Goal: Task Accomplishment & Management: Manage account settings

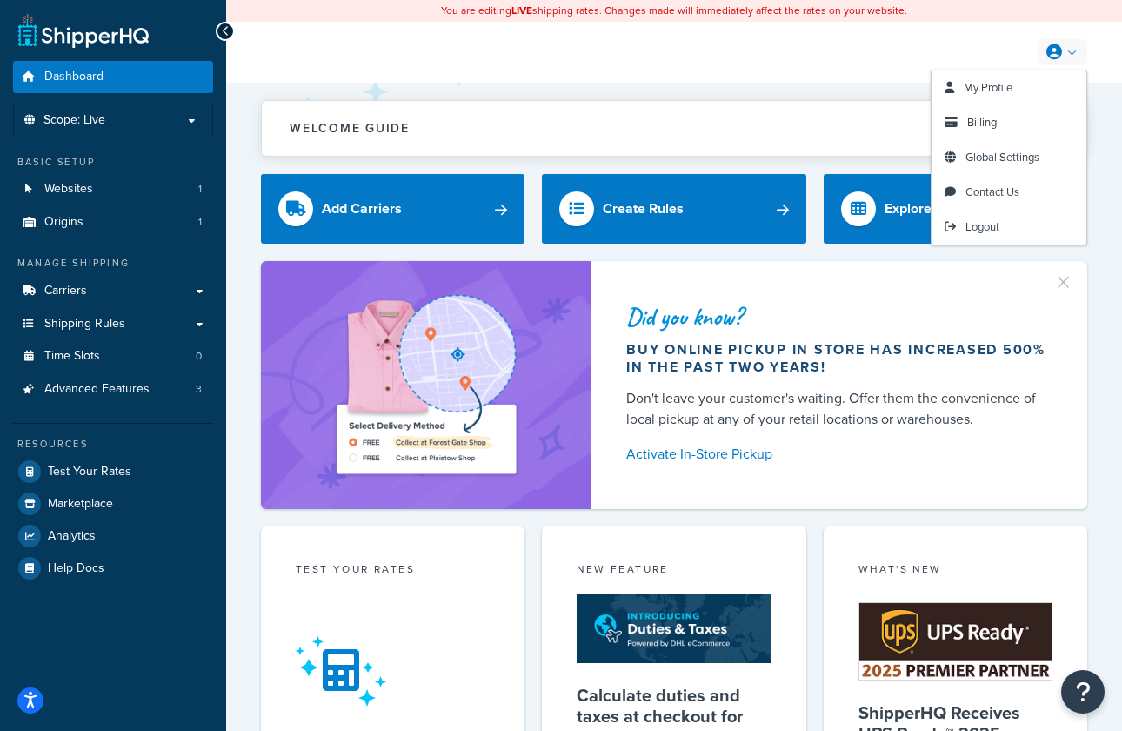
click at [1059, 51] on icon at bounding box center [1054, 52] width 16 height 16
click at [980, 124] on span "Billing" at bounding box center [982, 122] width 30 height 17
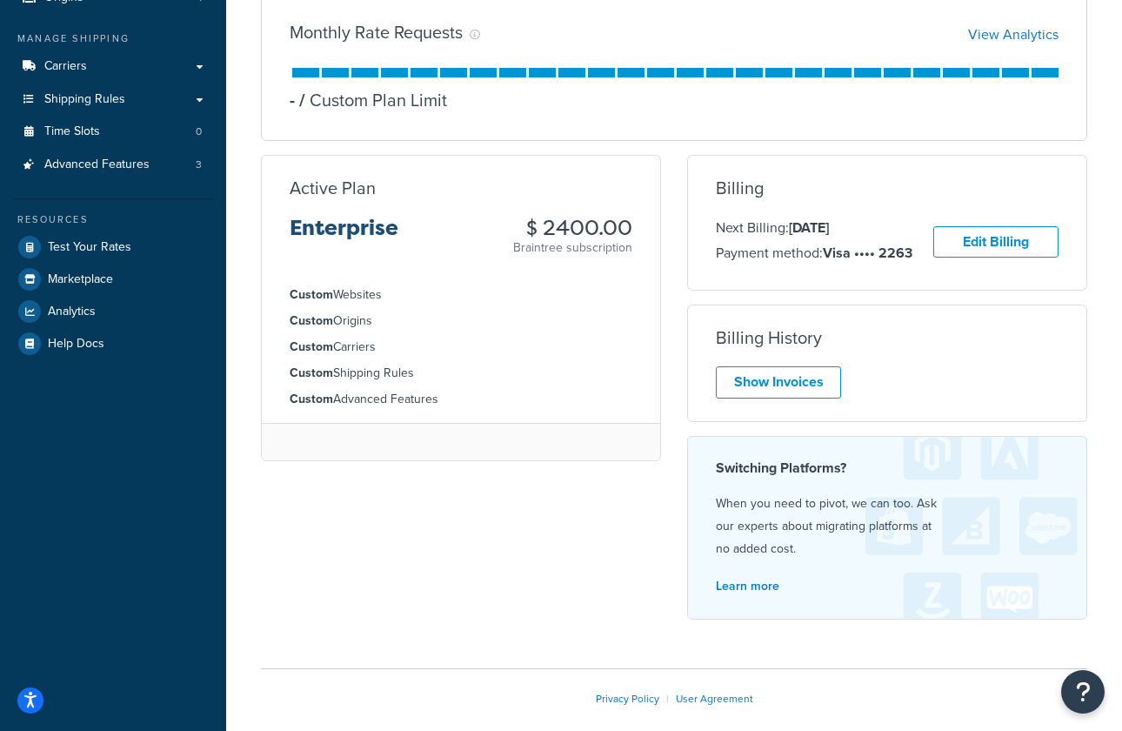
scroll to position [233, 0]
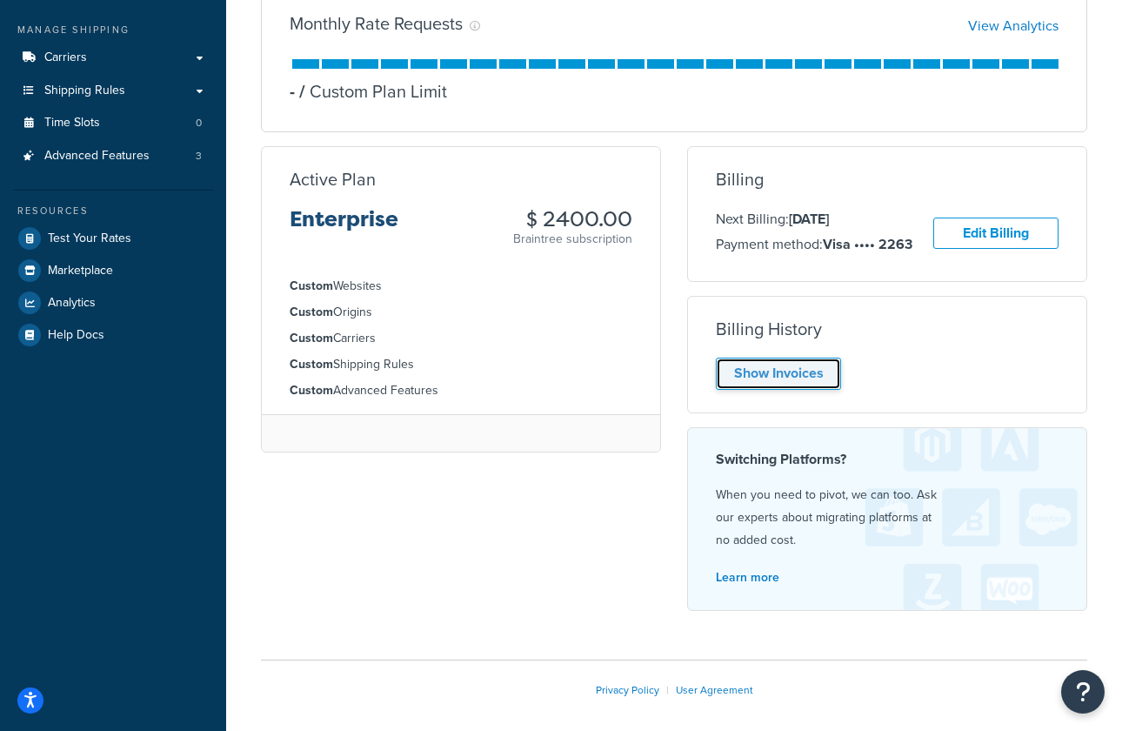
click at [740, 382] on link "Show Invoices" at bounding box center [778, 374] width 125 height 32
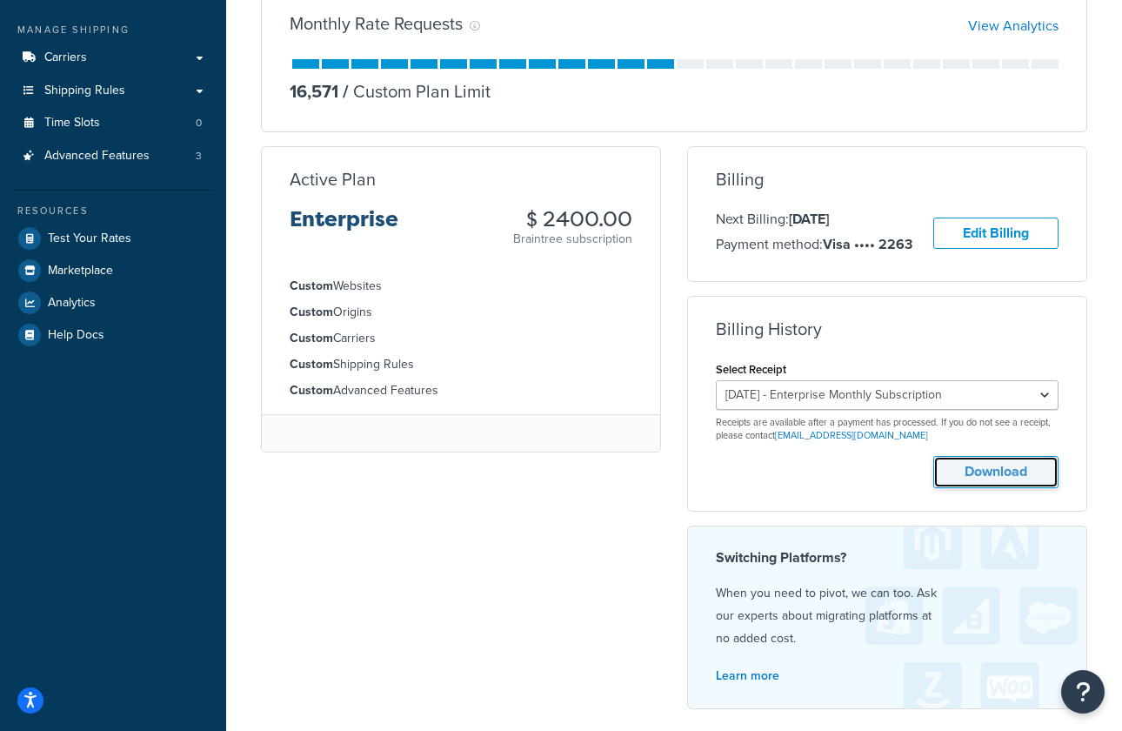
click at [981, 468] on button "Download" at bounding box center [995, 472] width 125 height 32
